Goal: Transaction & Acquisition: Download file/media

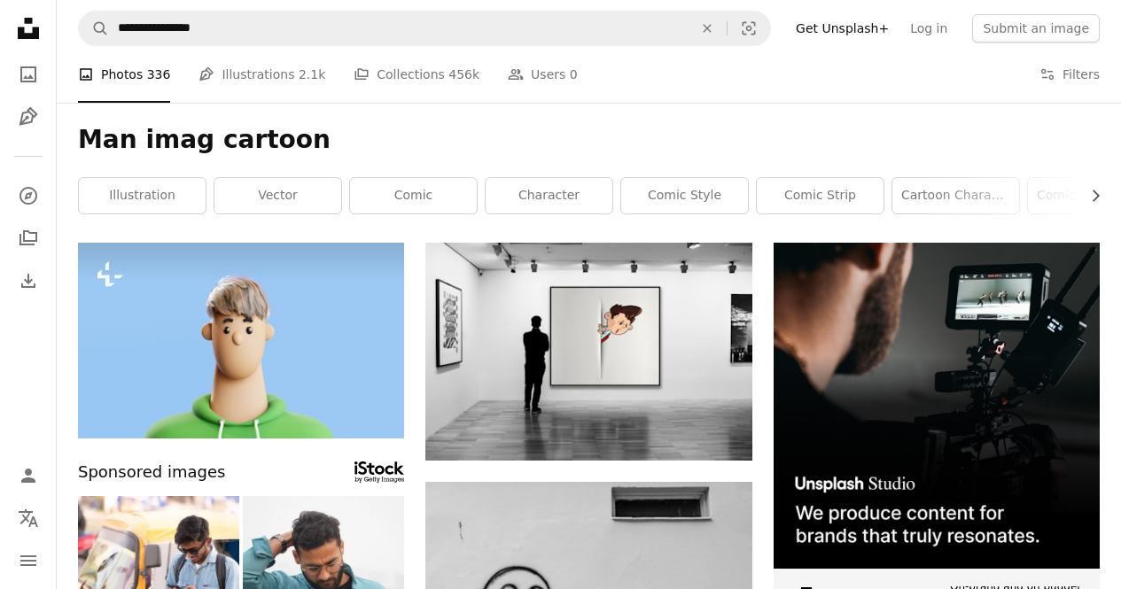
scroll to position [11013, 0]
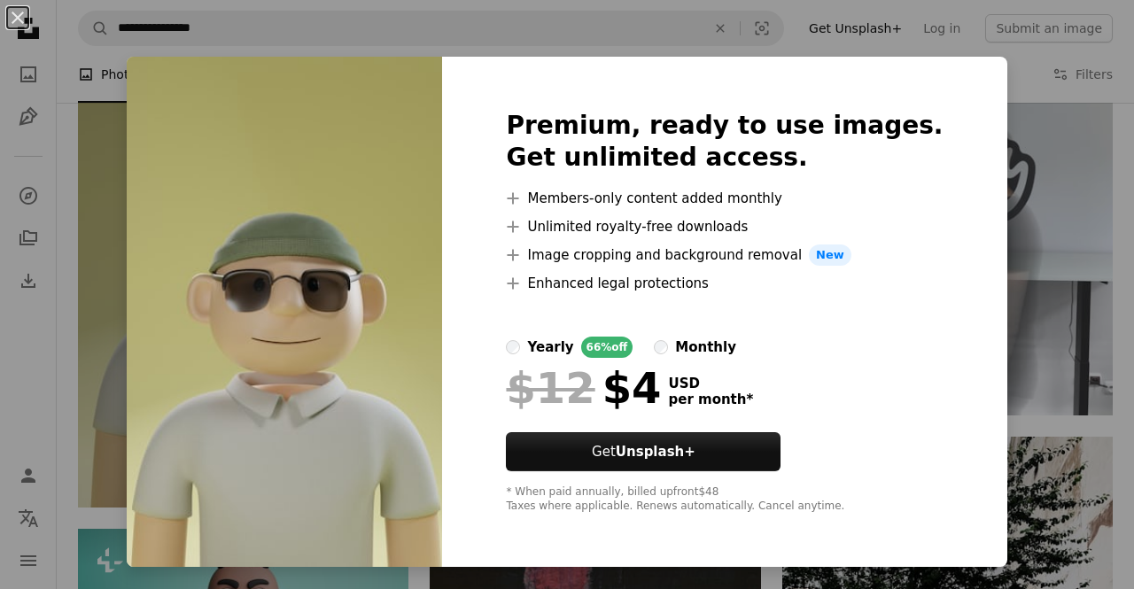
click at [1035, 199] on div "An X shape Premium, ready to use images. Get unlimited access. A plus sign Memb…" at bounding box center [567, 294] width 1134 height 589
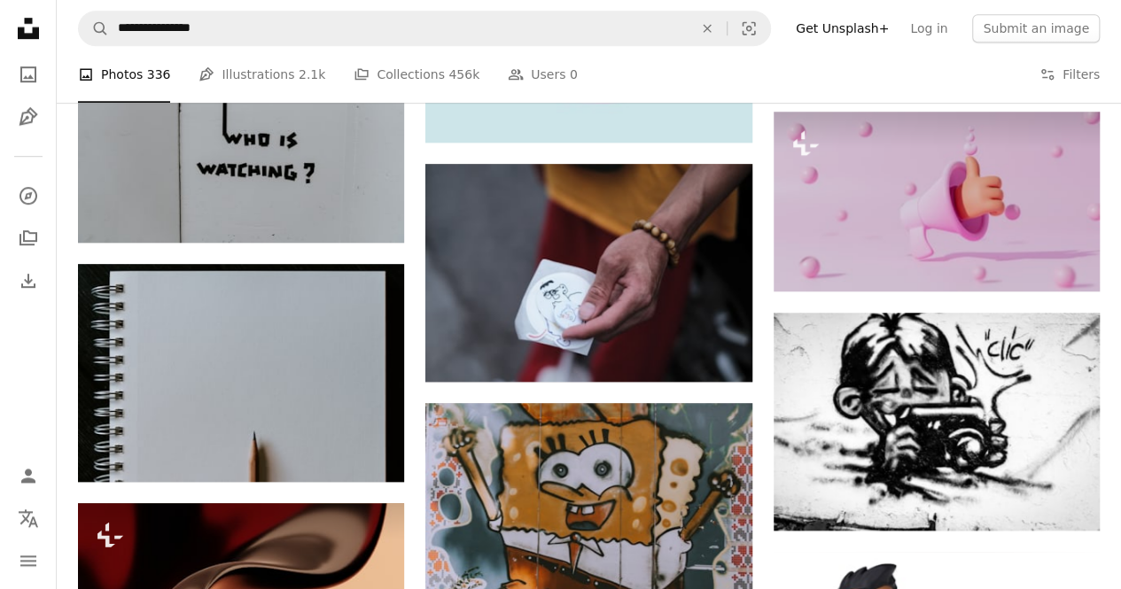
scroll to position [3879, 0]
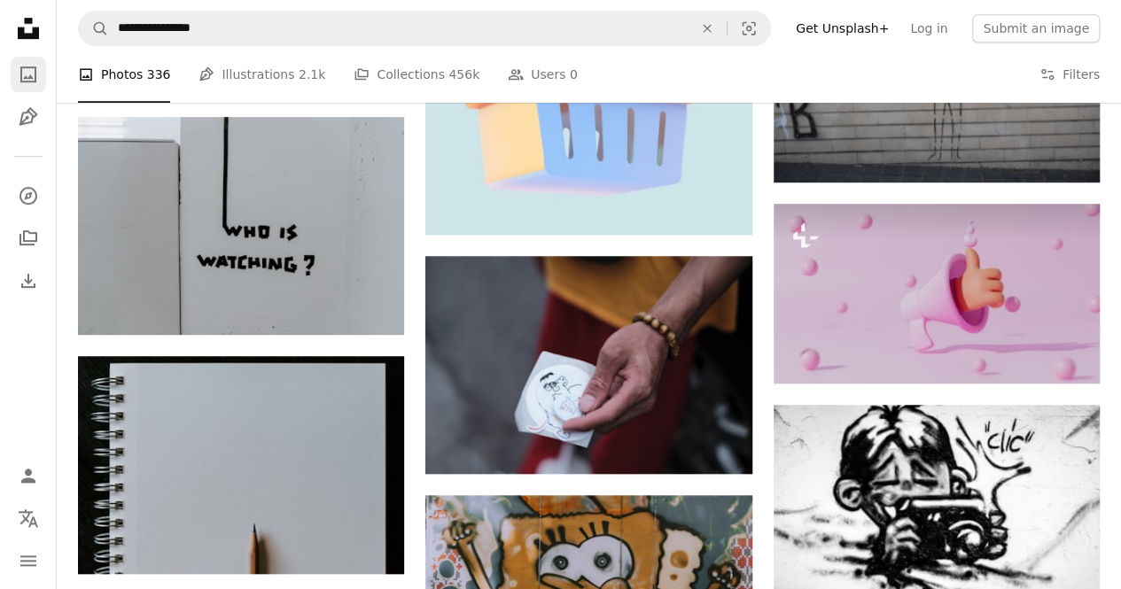
click at [23, 79] on icon "Photos" at bounding box center [28, 74] width 16 height 16
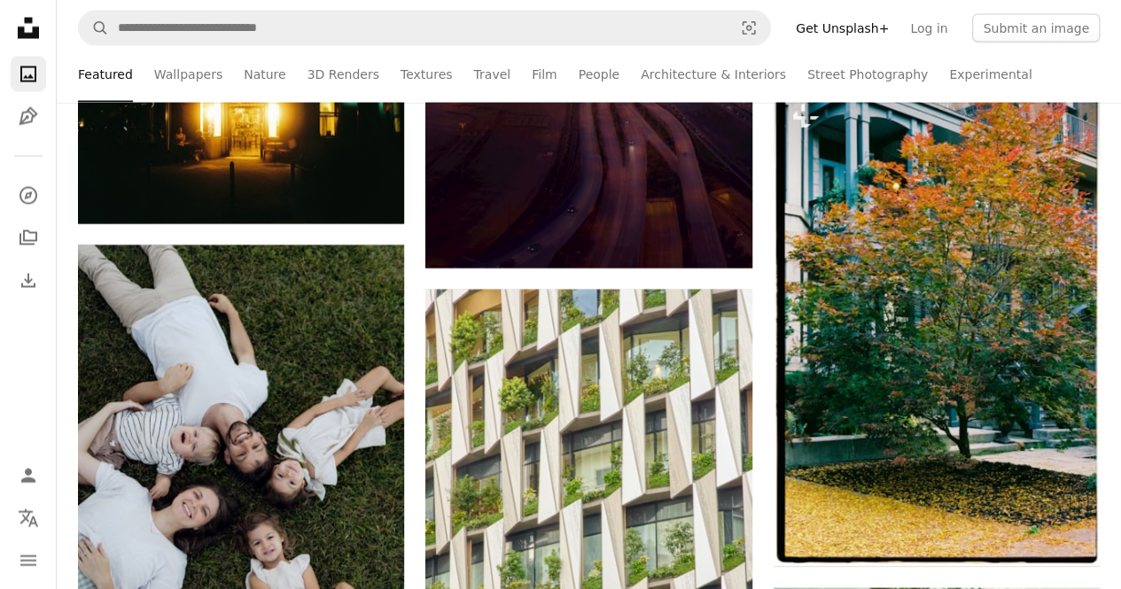
scroll to position [1857, 0]
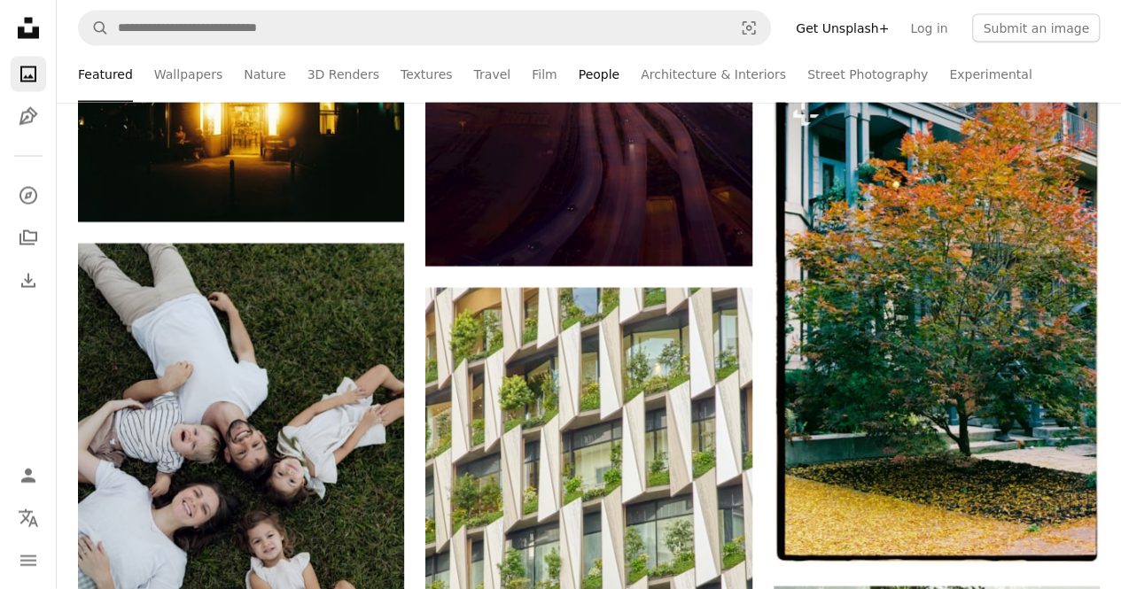
click at [578, 75] on link "People" at bounding box center [599, 74] width 42 height 57
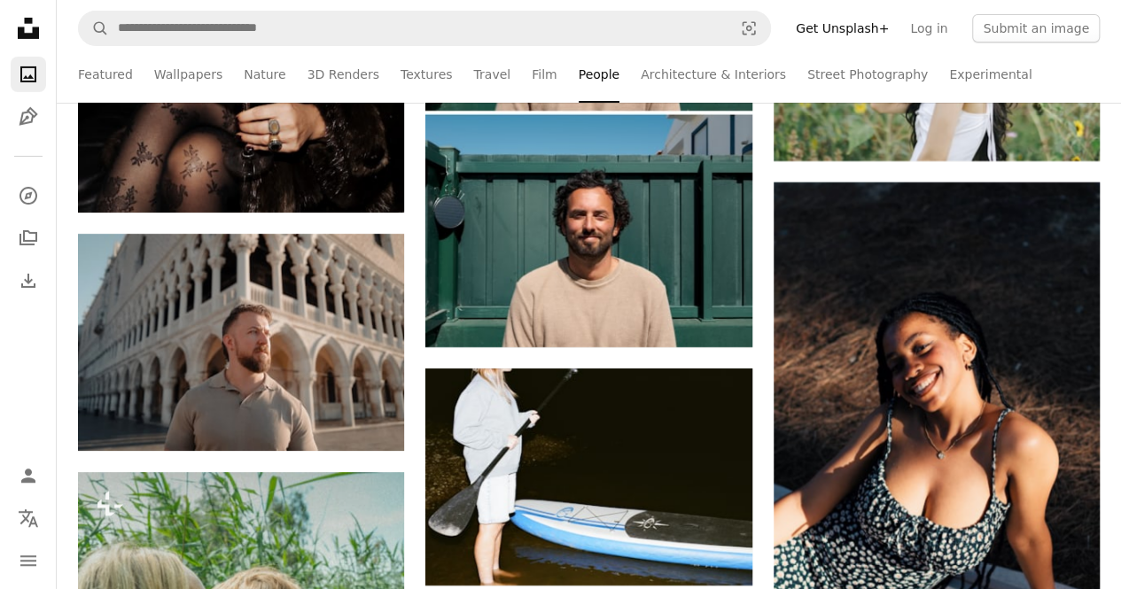
scroll to position [6425, 0]
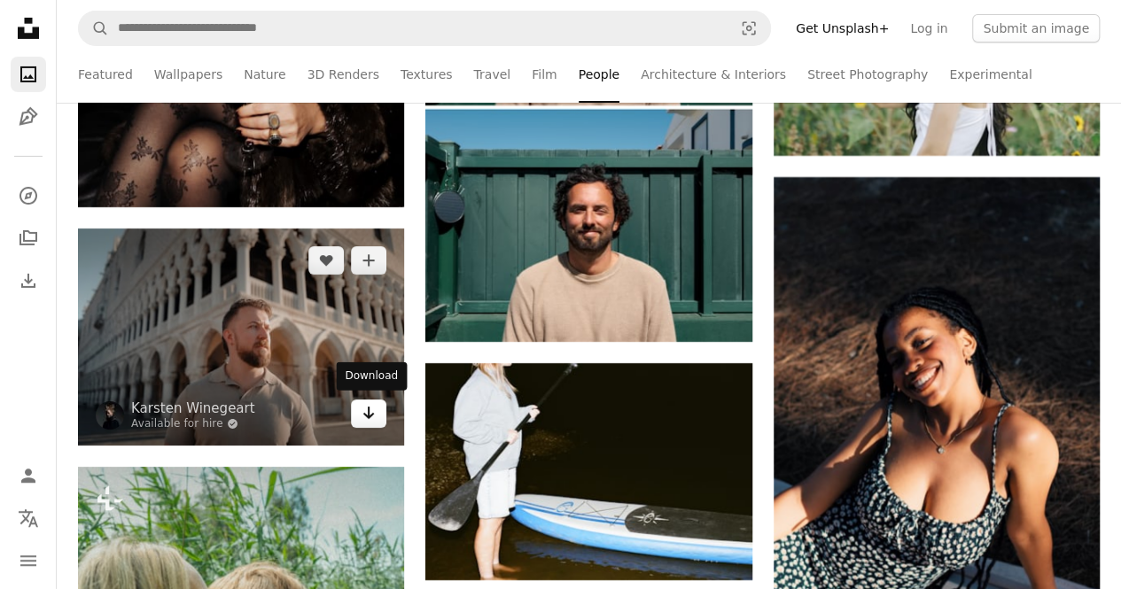
click at [366, 414] on icon "Download" at bounding box center [369, 413] width 12 height 12
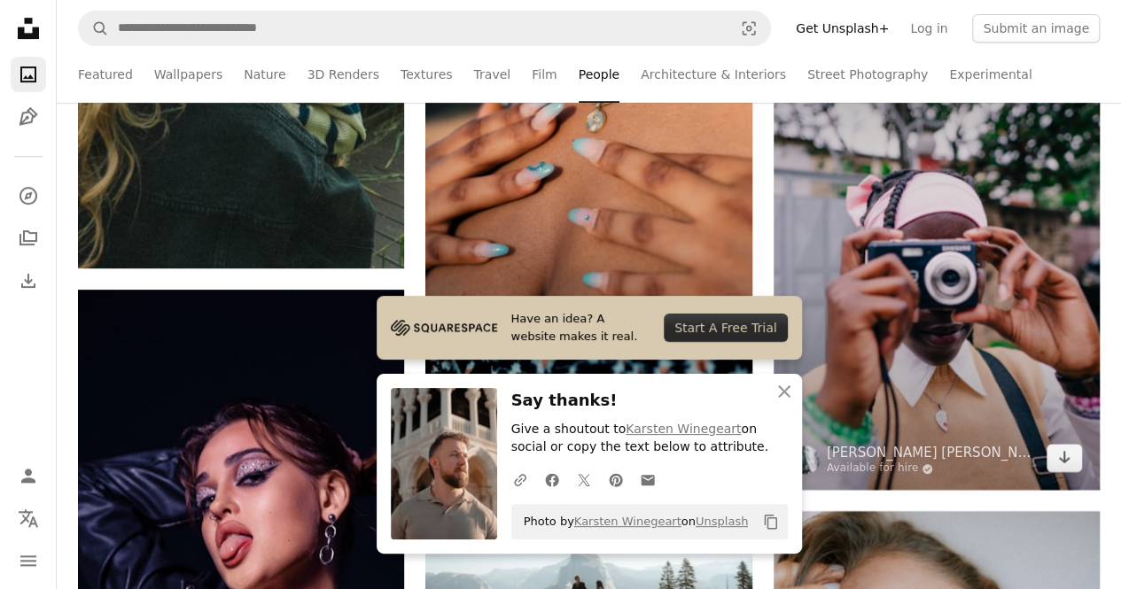
scroll to position [7114, 0]
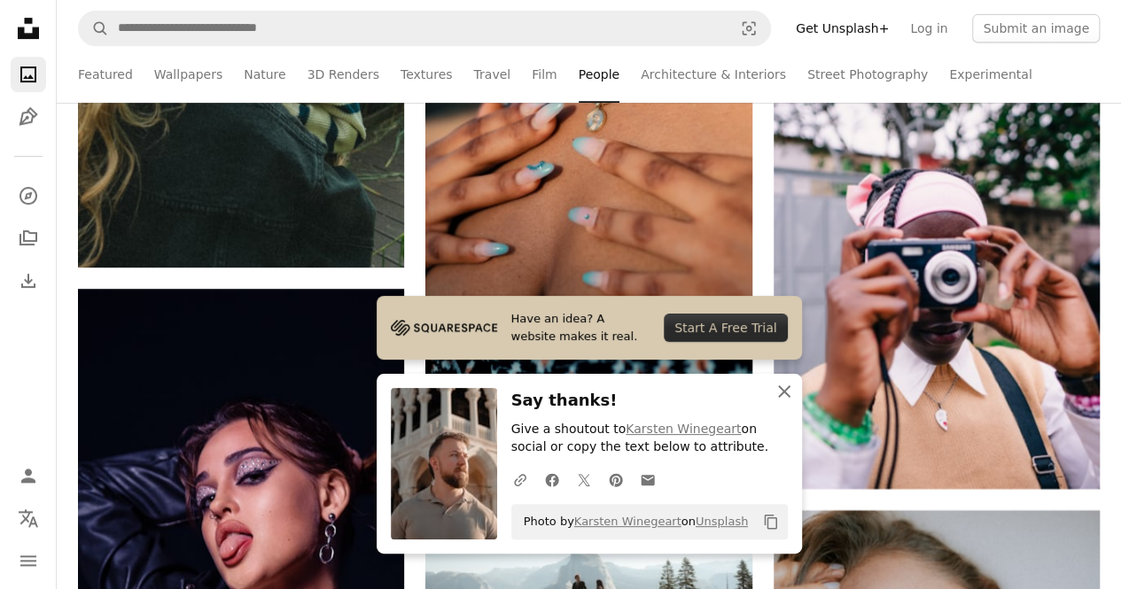
click at [786, 387] on icon "An X shape" at bounding box center [783, 391] width 21 height 21
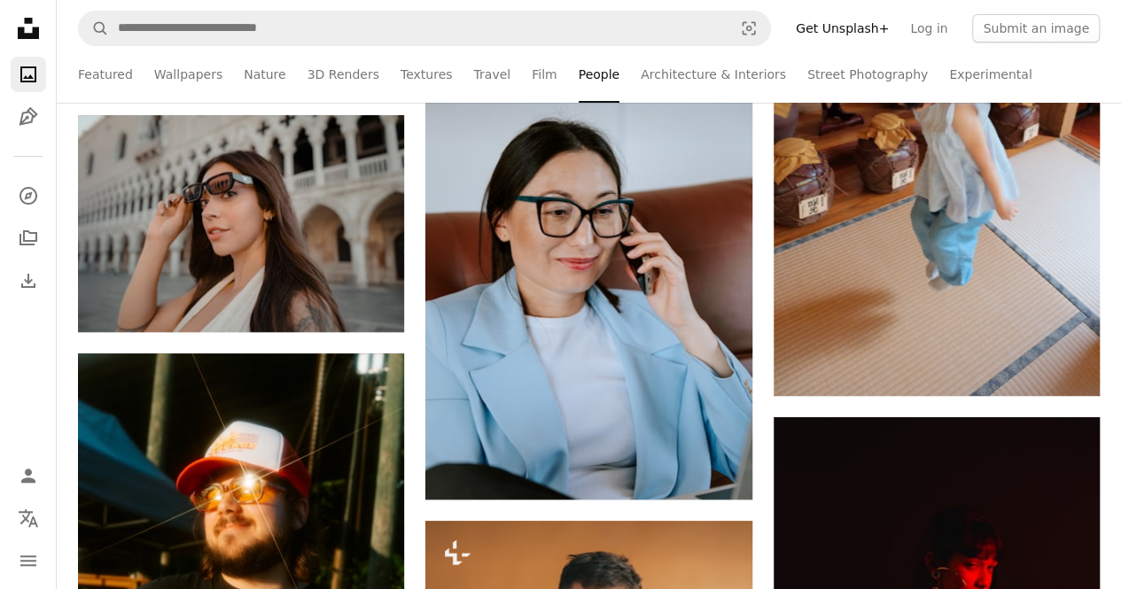
scroll to position [10159, 0]
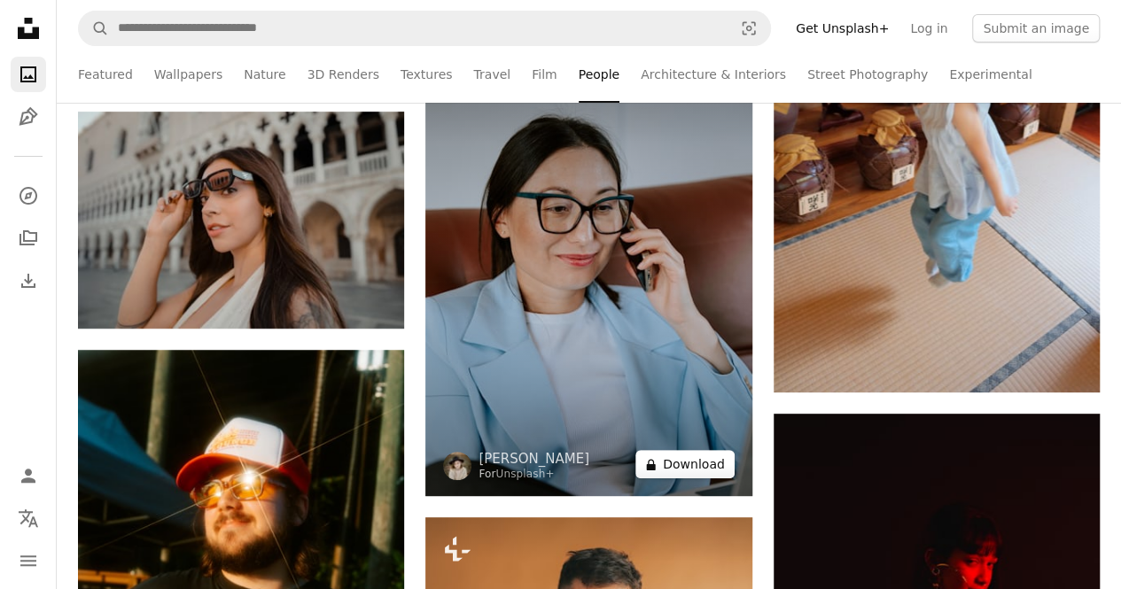
click at [698, 461] on button "A lock Download" at bounding box center [684, 464] width 99 height 28
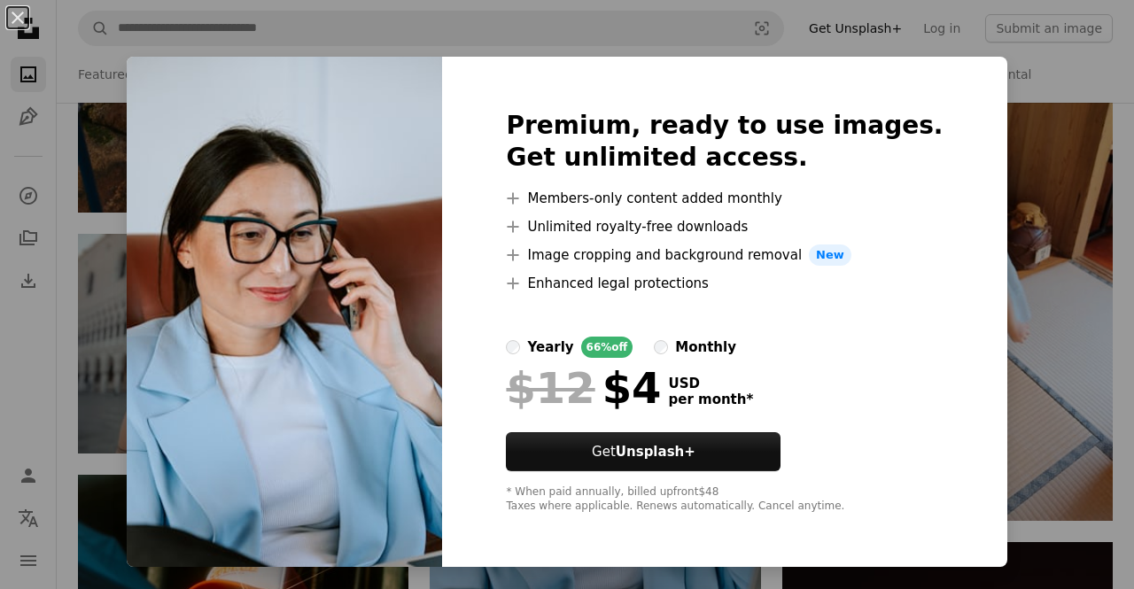
click at [1004, 192] on div "An X shape Premium, ready to use images. Get unlimited access. A plus sign Memb…" at bounding box center [567, 294] width 1134 height 589
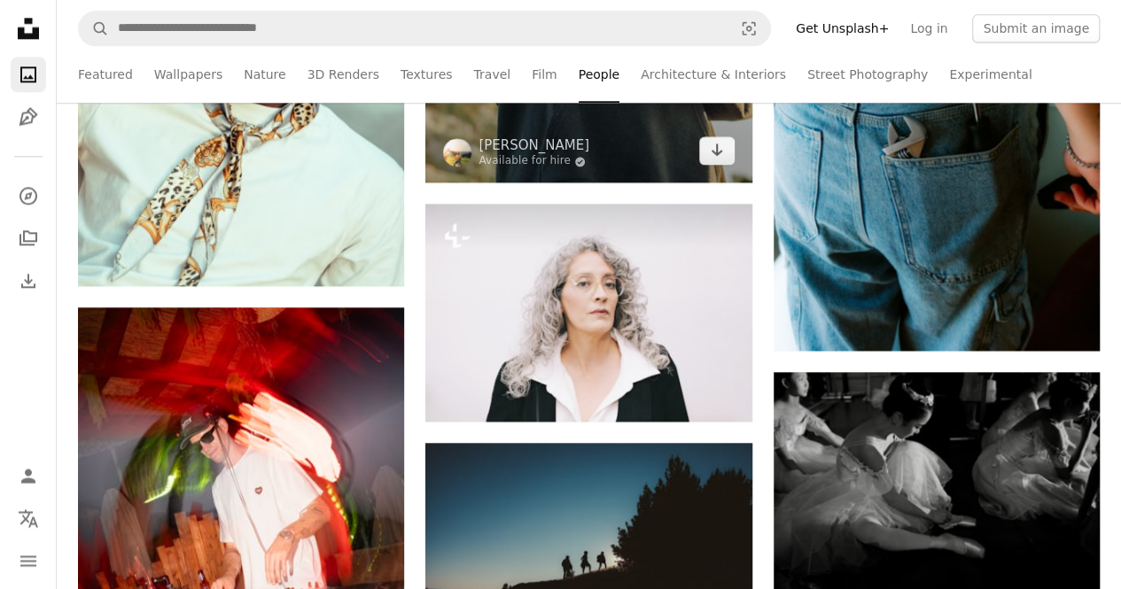
scroll to position [11267, 0]
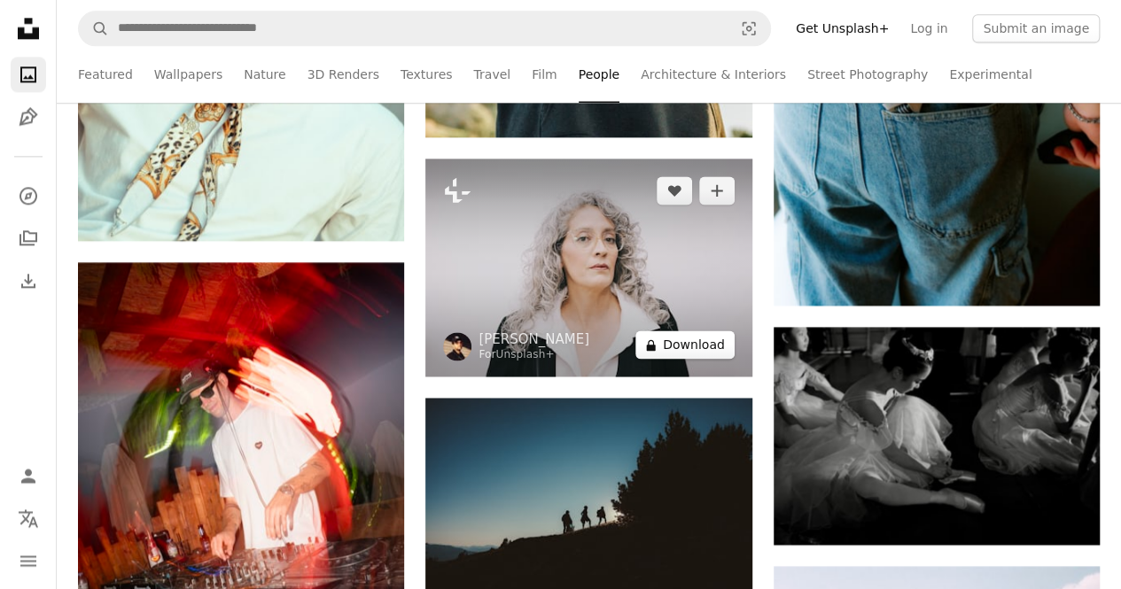
click at [702, 343] on button "A lock Download" at bounding box center [684, 344] width 99 height 28
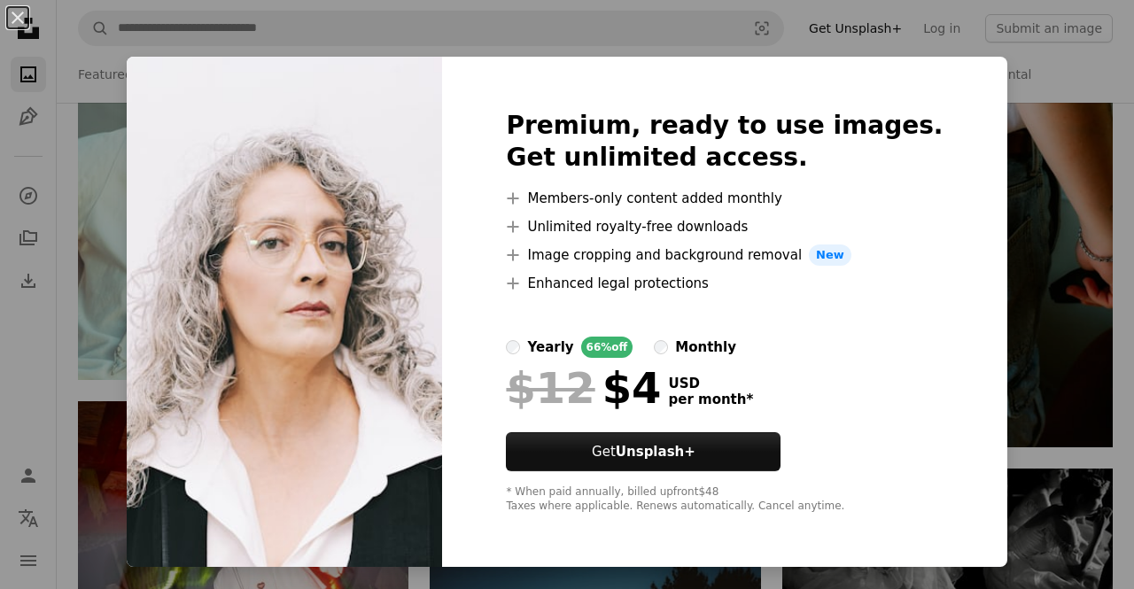
click at [1034, 159] on div "An X shape Premium, ready to use images. Get unlimited access. A plus sign Memb…" at bounding box center [567, 294] width 1134 height 589
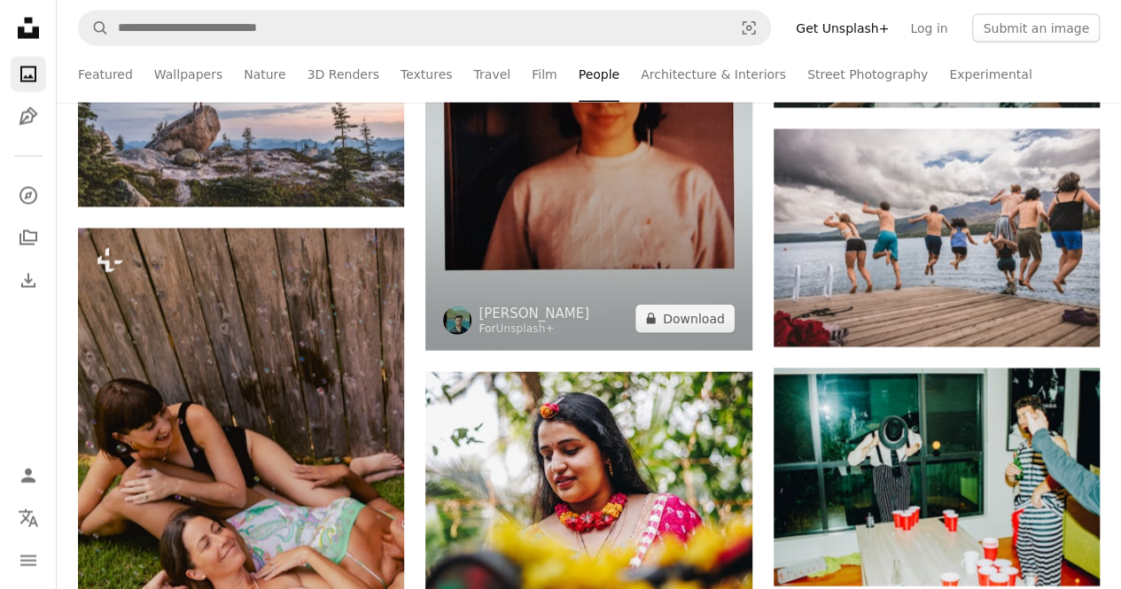
scroll to position [11998, 0]
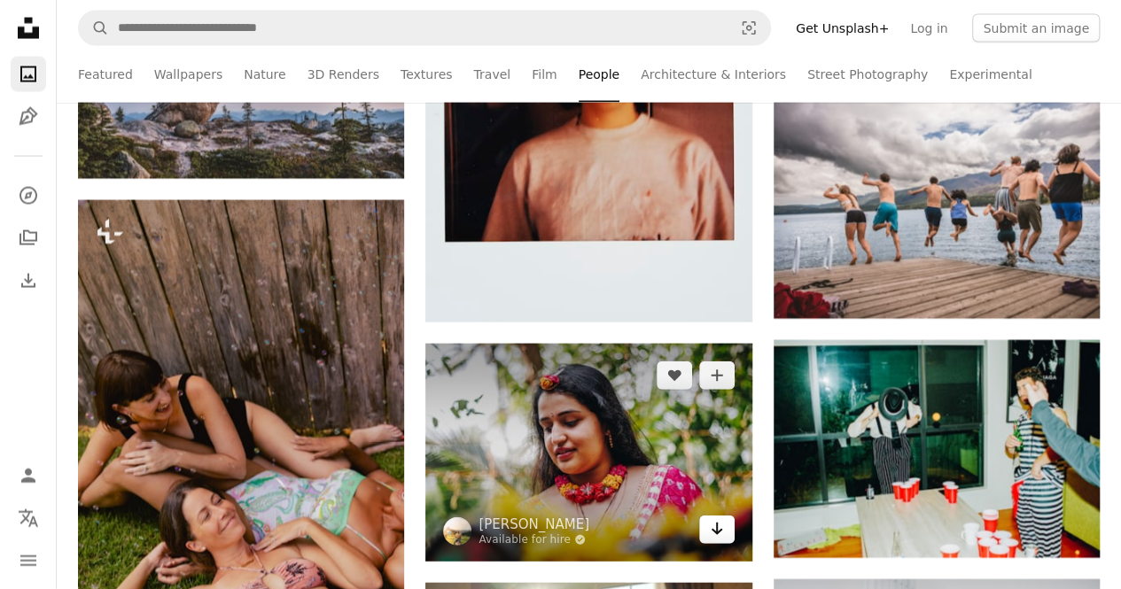
click at [721, 523] on icon "Arrow pointing down" at bounding box center [717, 528] width 14 height 21
